Goal: Transaction & Acquisition: Purchase product/service

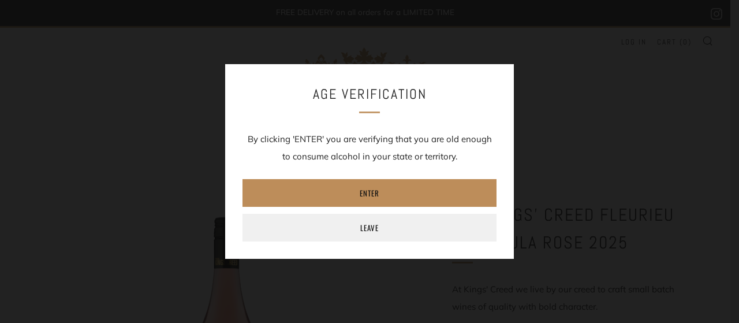
click at [391, 192] on link "Enter" at bounding box center [369, 193] width 254 height 28
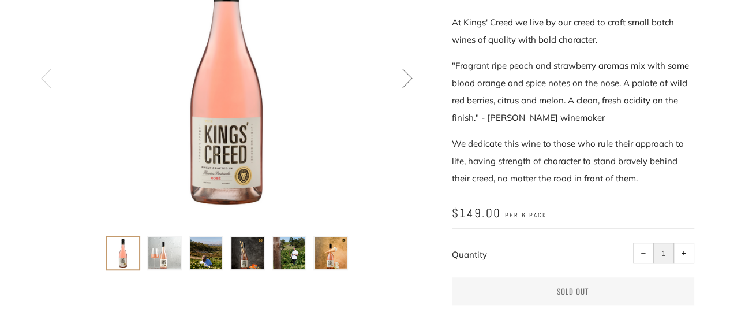
scroll to position [269, 0]
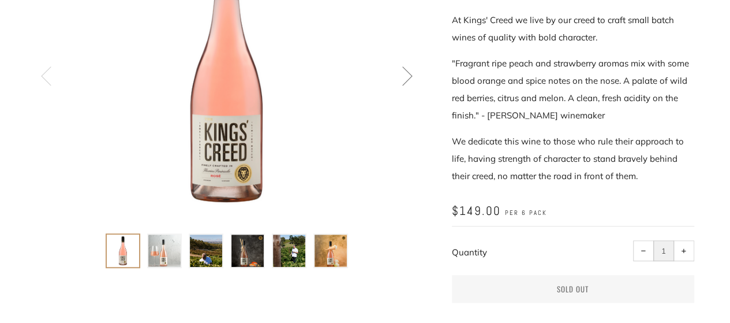
drag, startPoint x: 165, startPoint y: 248, endPoint x: 264, endPoint y: 219, distance: 102.8
click at [165, 248] on img at bounding box center [164, 250] width 32 height 32
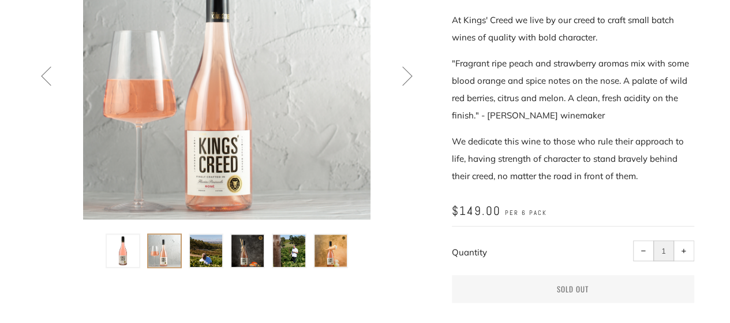
click at [290, 245] on img at bounding box center [289, 250] width 32 height 32
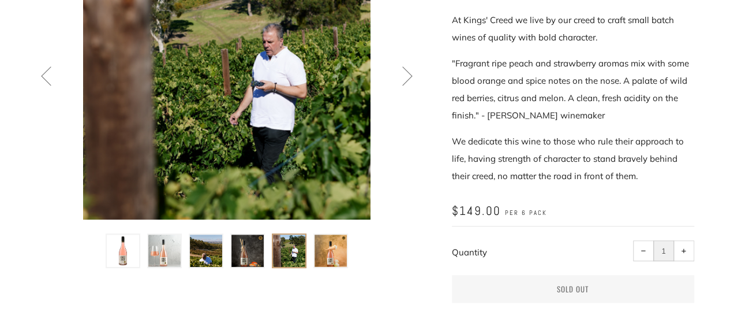
scroll to position [134, 0]
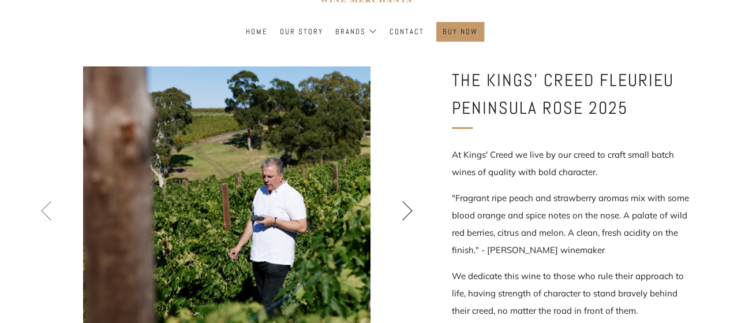
click at [408, 211] on icon at bounding box center [408, 210] width 20 height 20
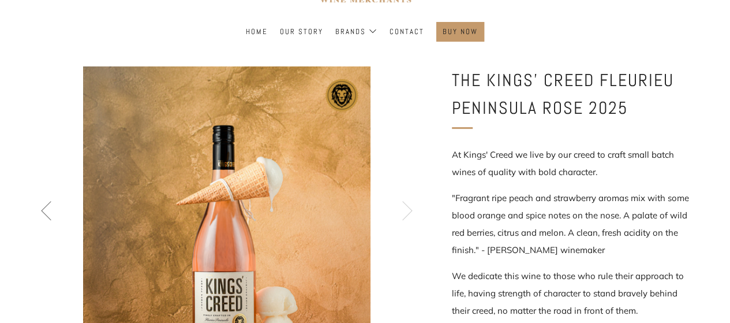
click at [407, 211] on icon at bounding box center [408, 210] width 20 height 20
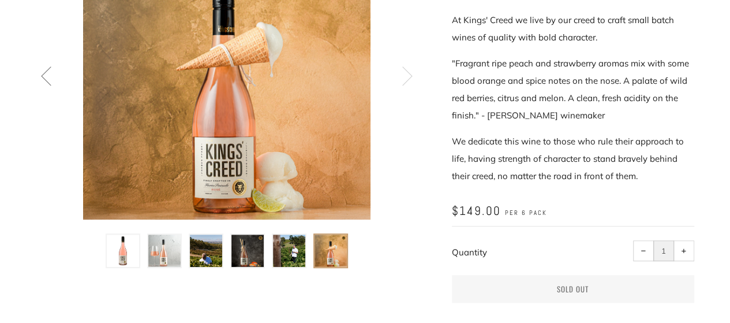
click at [288, 243] on img at bounding box center [289, 250] width 32 height 32
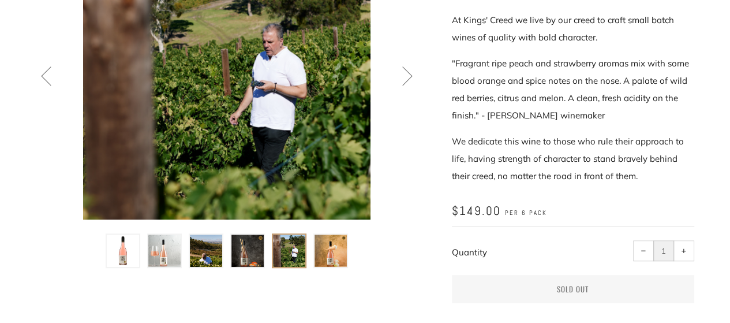
click at [241, 245] on img at bounding box center [247, 250] width 32 height 32
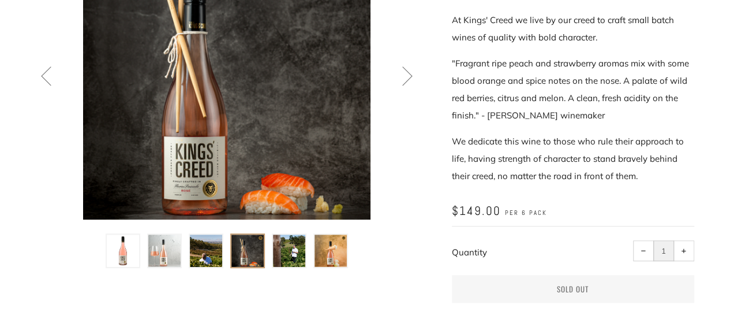
click at [214, 243] on img at bounding box center [206, 250] width 32 height 32
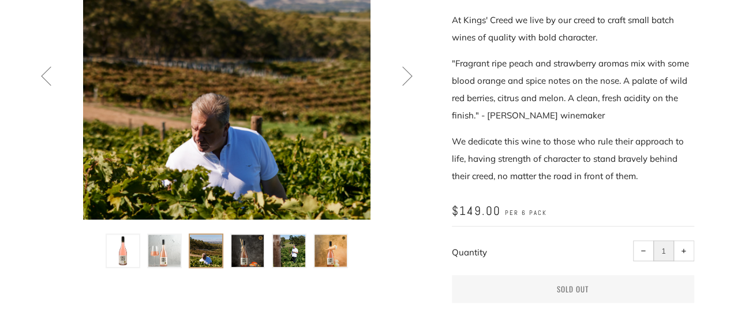
click at [187, 239] on ul at bounding box center [226, 247] width 249 height 42
click at [175, 239] on img at bounding box center [164, 250] width 32 height 32
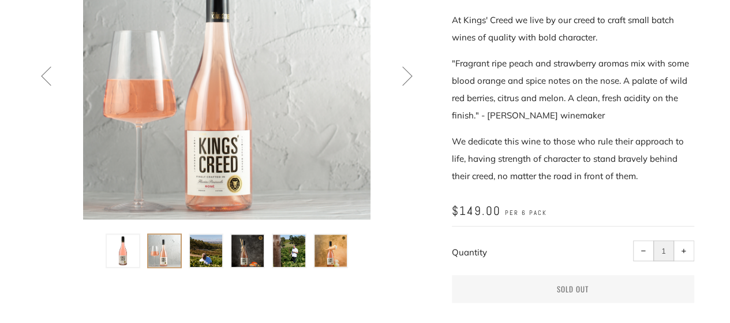
click at [123, 241] on img at bounding box center [123, 250] width 32 height 32
